Goal: Transaction & Acquisition: Purchase product/service

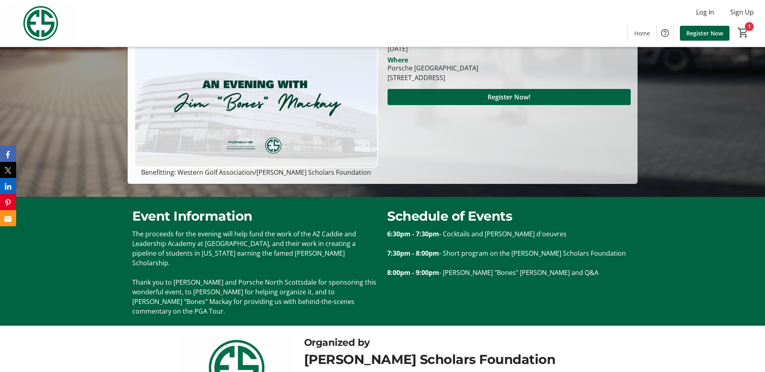
scroll to position [161, 0]
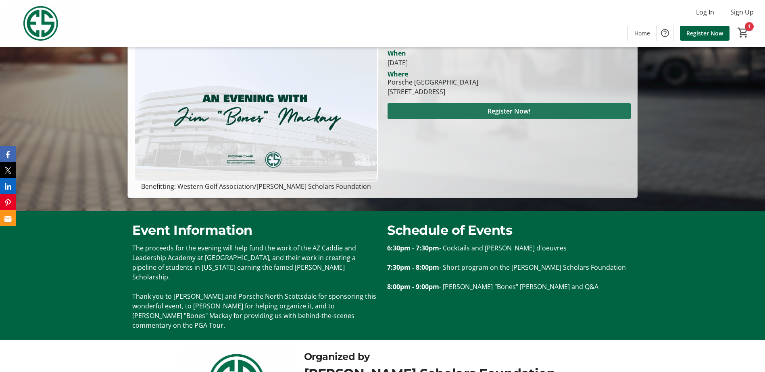
click at [454, 111] on span at bounding box center [508, 111] width 243 height 19
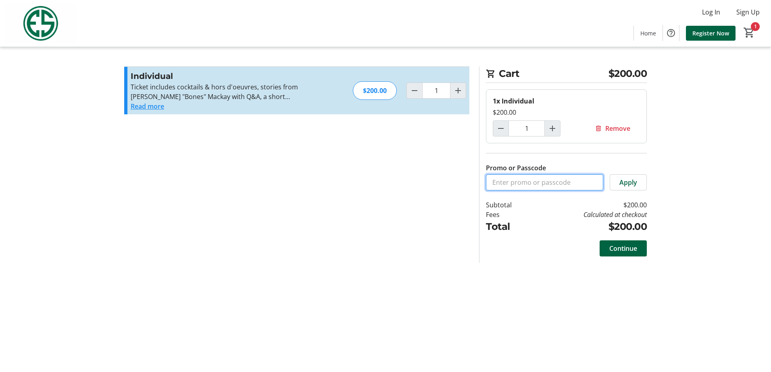
click at [526, 183] on input "Promo or Passcode" at bounding box center [544, 183] width 117 height 16
paste input "WGAESFPRO"
type input "WGAESFPRO"
click at [631, 187] on span "Apply" at bounding box center [628, 183] width 18 height 10
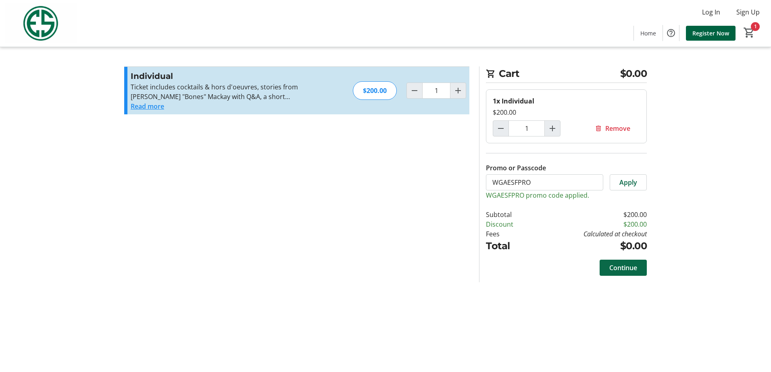
click at [619, 270] on span "Continue" at bounding box center [623, 268] width 28 height 10
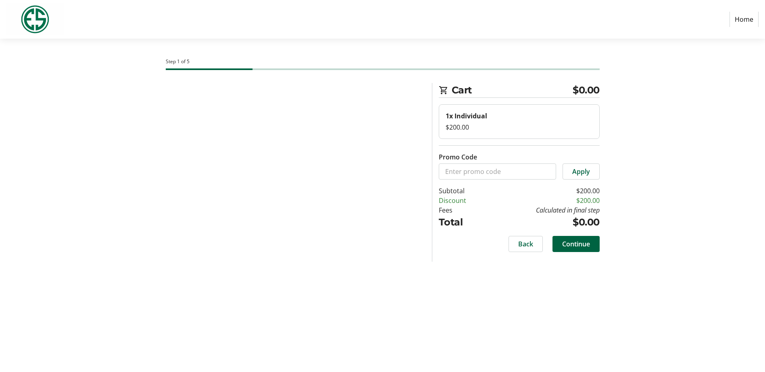
select select "US"
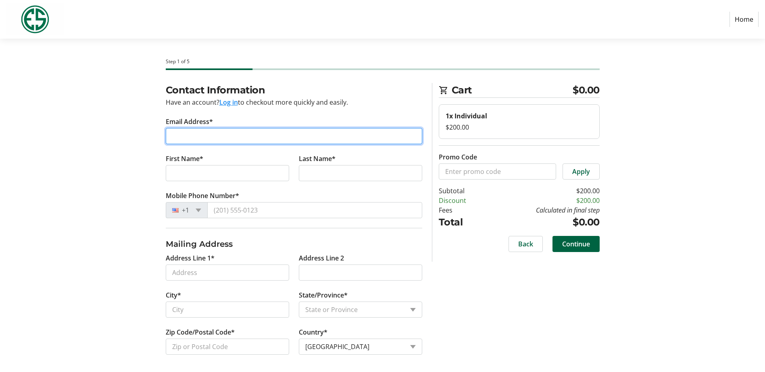
click at [202, 133] on input "Email Address*" at bounding box center [294, 136] width 256 height 16
type input "[EMAIL_ADDRESS][DOMAIN_NAME]"
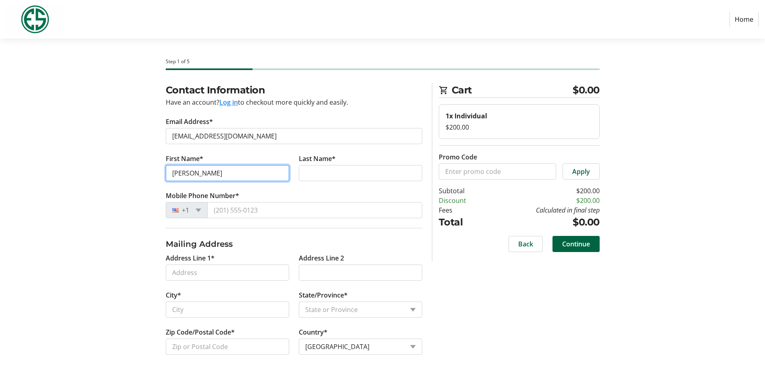
type input "[PERSON_NAME]"
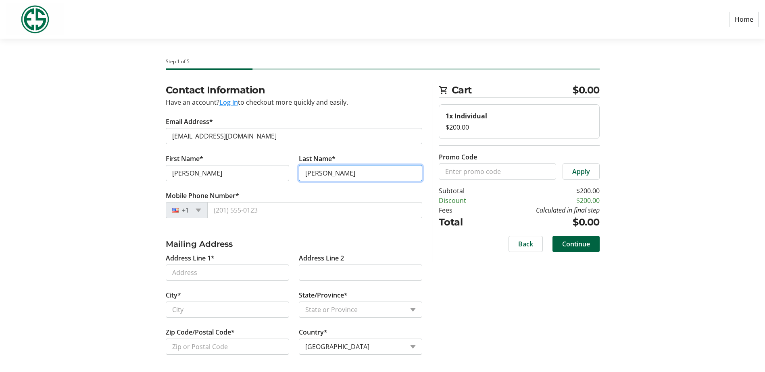
type input "[PERSON_NAME]"
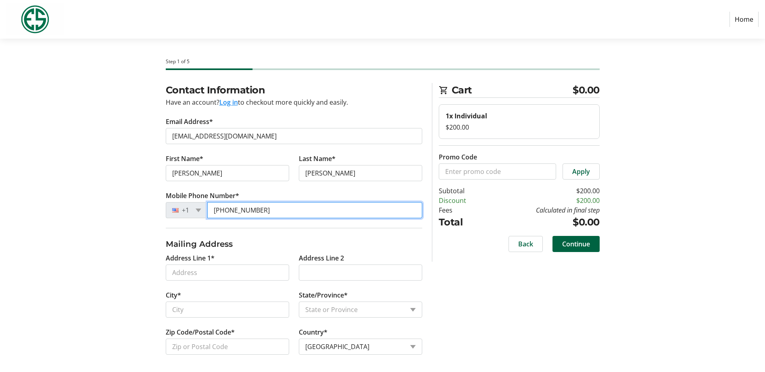
type input "[PHONE_NUMBER]"
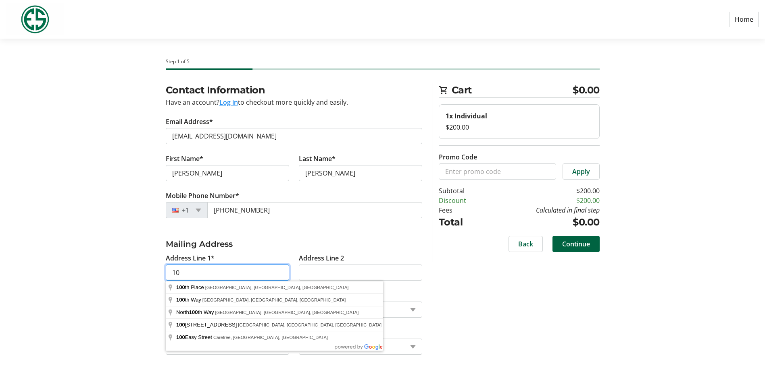
type input "1"
type input "[STREET_ADDRESS]"
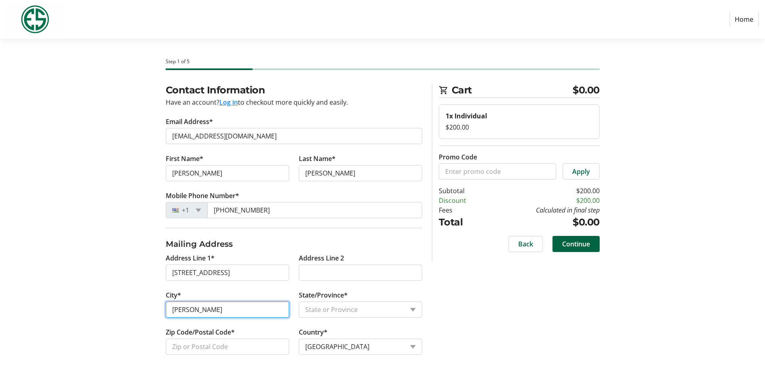
type input "Scottsdale"
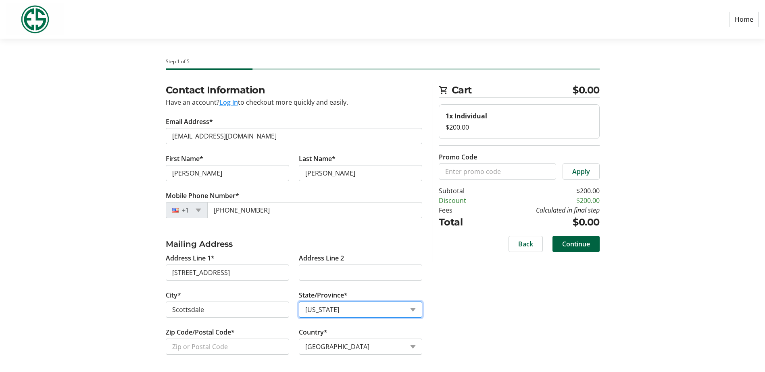
click at [355, 308] on select "State or Province State or [GEOGRAPHIC_DATA][US_STATE][GEOGRAPHIC_DATA] [US_STA…" at bounding box center [360, 310] width 123 height 16
select select "AZ"
click at [299, 302] on select "State or Province State or [GEOGRAPHIC_DATA][US_STATE][GEOGRAPHIC_DATA] [US_STA…" at bounding box center [360, 310] width 123 height 16
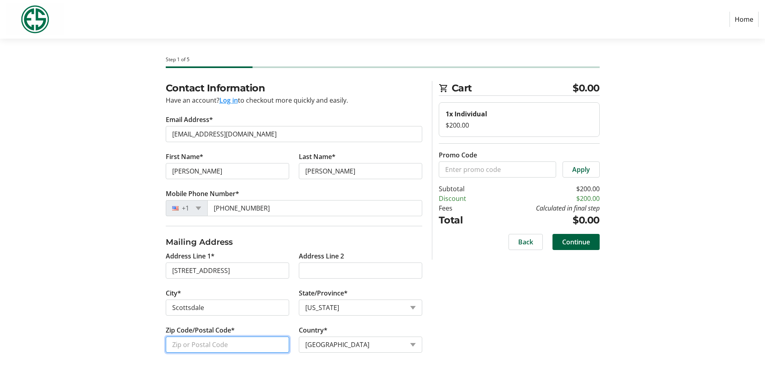
click at [191, 349] on input "Zip Code/Postal Code*" at bounding box center [227, 345] width 123 height 16
type input "85262"
click at [454, 324] on div "Contact Information Have an account? Log in to checkout more quickly and easily…" at bounding box center [382, 226] width 532 height 291
click at [578, 245] on span "Continue" at bounding box center [576, 242] width 28 height 10
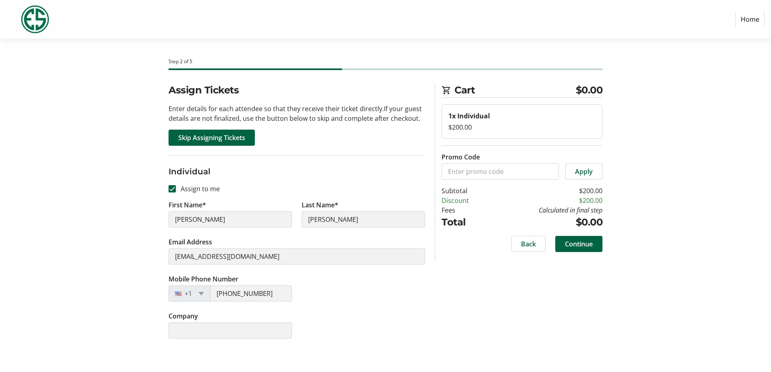
click at [589, 248] on span "Continue" at bounding box center [579, 244] width 28 height 10
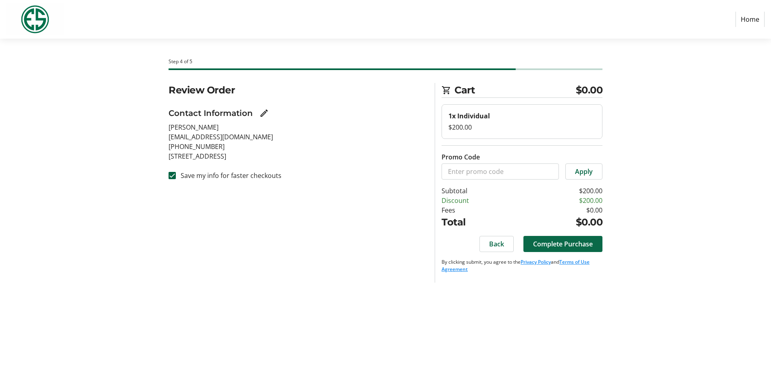
click at [584, 241] on span "Complete Purchase" at bounding box center [563, 244] width 60 height 10
